Goal: Complete application form

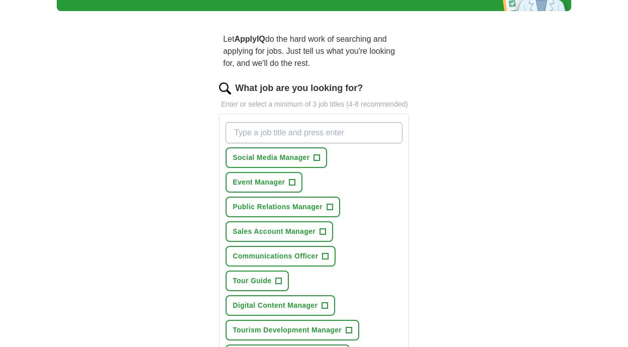
scroll to position [68, 0]
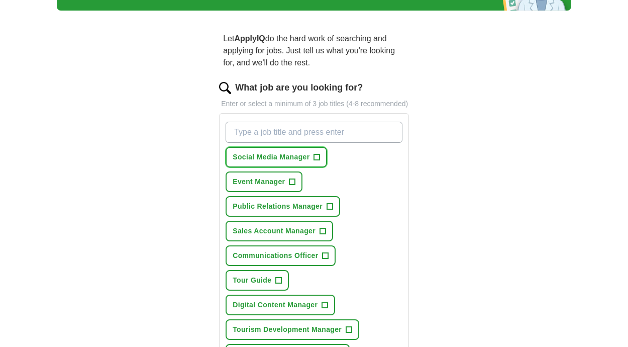
click at [317, 156] on span "+" at bounding box center [317, 157] width 6 height 8
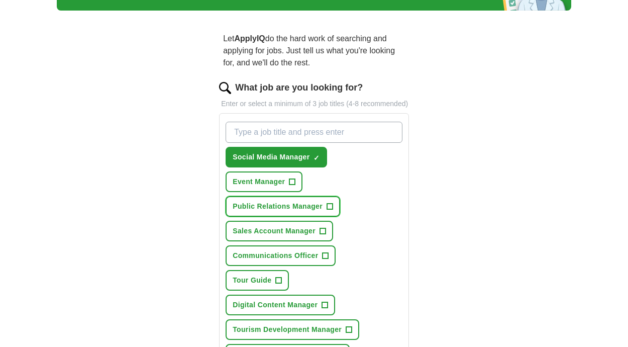
click at [331, 204] on span "+" at bounding box center [330, 207] width 6 height 8
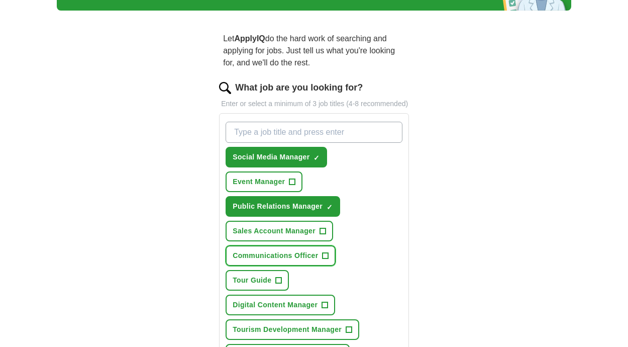
click at [326, 255] on span "+" at bounding box center [326, 256] width 6 height 8
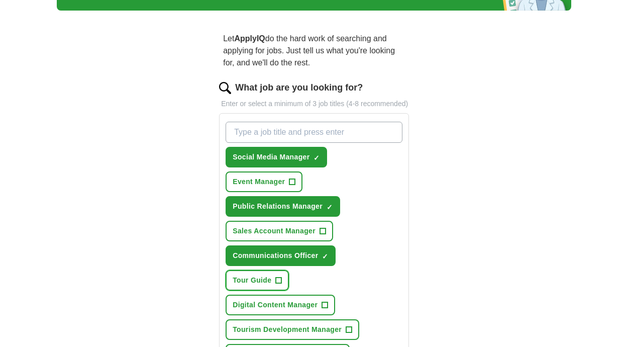
click at [279, 281] on span "+" at bounding box center [279, 280] width 6 height 8
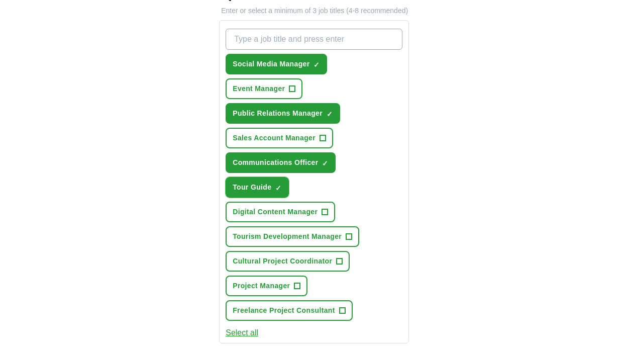
scroll to position [164, 0]
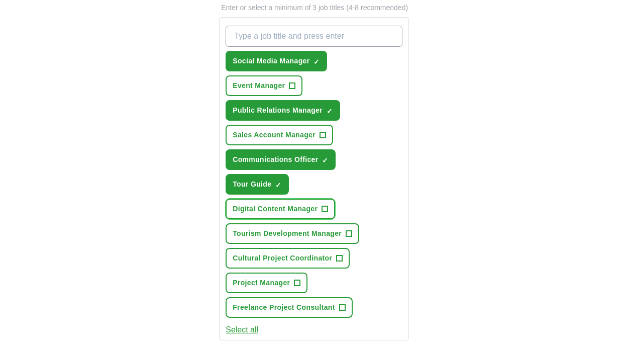
click at [325, 209] on span "+" at bounding box center [325, 209] width 6 height 8
click at [352, 235] on span "+" at bounding box center [349, 234] width 6 height 8
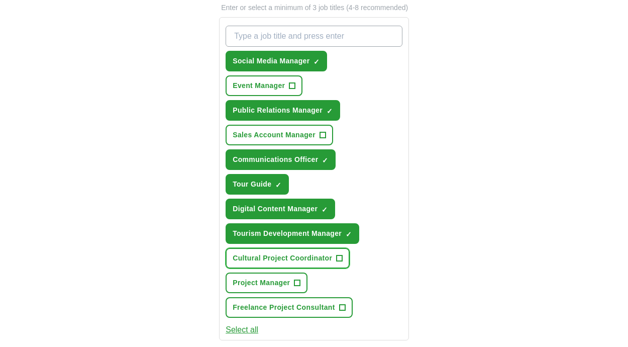
click at [341, 262] on span "+" at bounding box center [340, 258] width 6 height 8
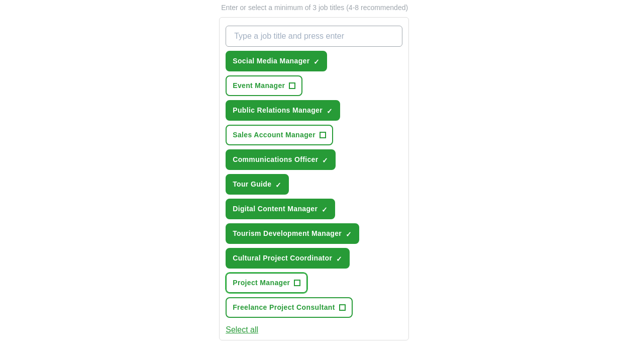
click at [298, 281] on span "+" at bounding box center [297, 283] width 6 height 8
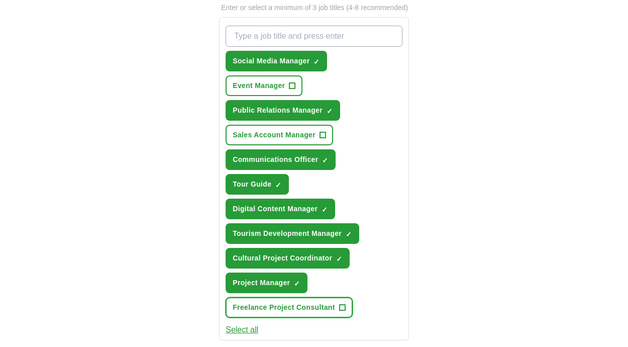
click at [342, 308] on span "+" at bounding box center [342, 308] width 6 height 8
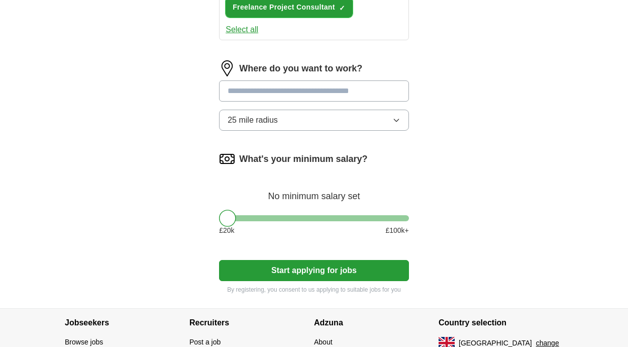
scroll to position [467, 0]
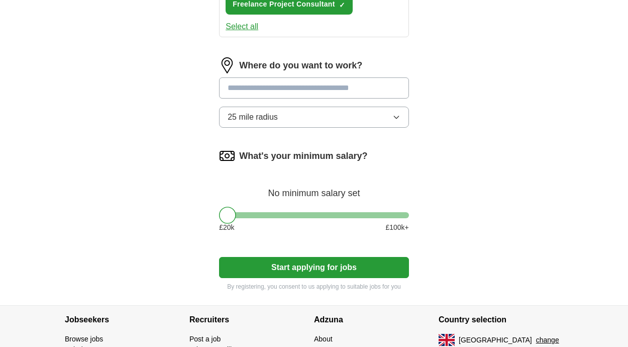
click at [324, 267] on button "Start applying for jobs" at bounding box center [314, 267] width 190 height 21
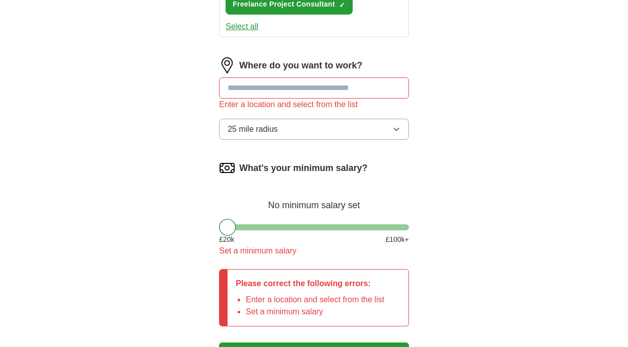
click at [295, 88] on input at bounding box center [314, 87] width 190 height 21
click at [324, 87] on input "******" at bounding box center [314, 87] width 190 height 21
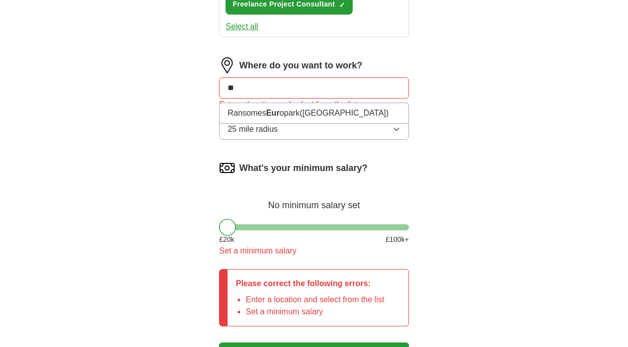
type input "*"
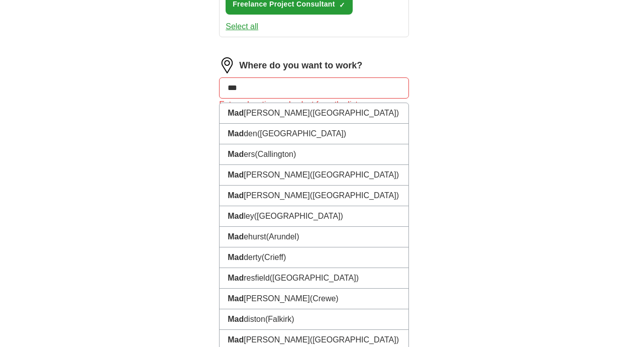
type input "****"
